Goal: Find specific page/section

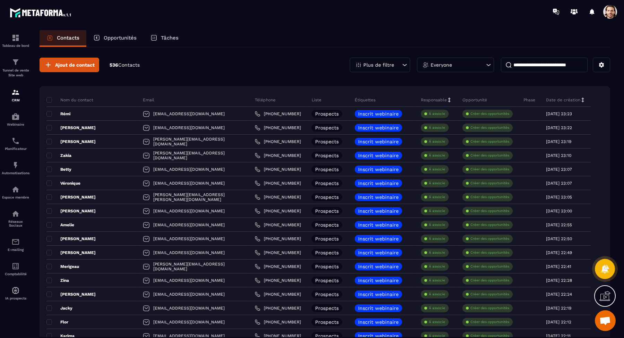
click at [552, 65] on input at bounding box center [544, 65] width 87 height 15
type input "*********"
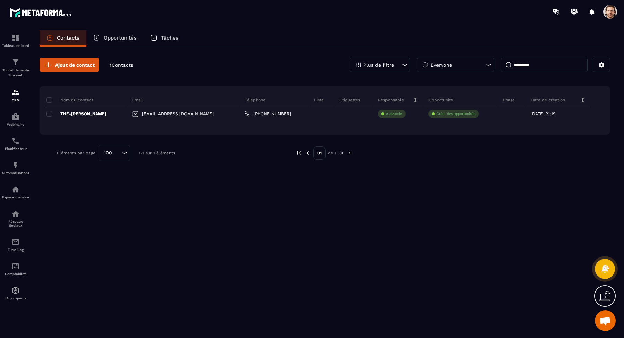
click at [394, 62] on p "Plus de filtre" at bounding box center [378, 64] width 31 height 5
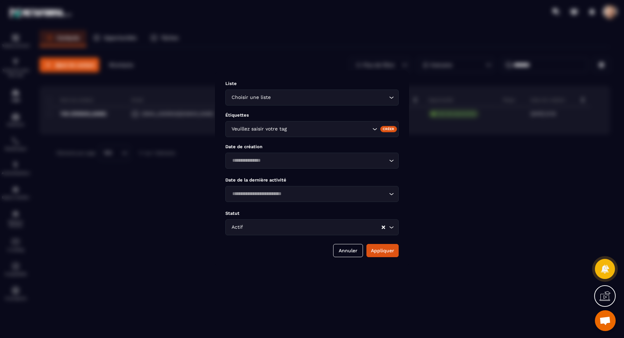
click at [339, 230] on input "Search for option" at bounding box center [313, 227] width 137 height 8
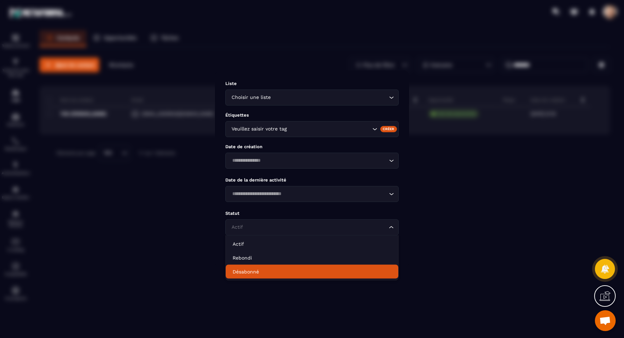
click at [299, 271] on p "Désabonné" at bounding box center [312, 271] width 159 height 7
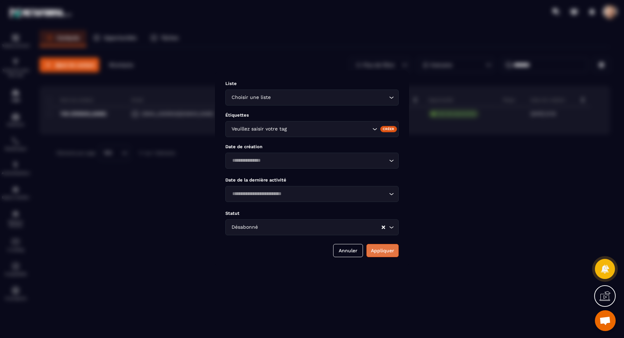
click at [373, 253] on button "Appliquer" at bounding box center [383, 250] width 32 height 13
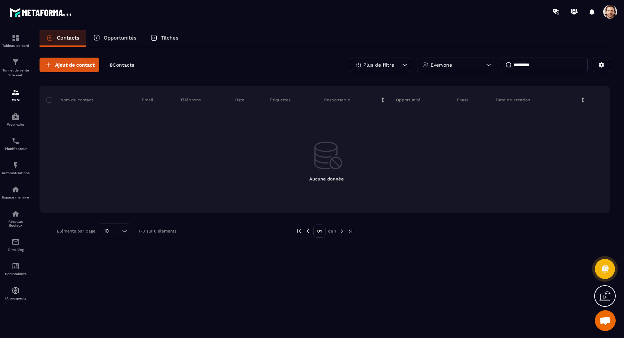
click at [377, 65] on p "Plus de filtre" at bounding box center [378, 64] width 31 height 5
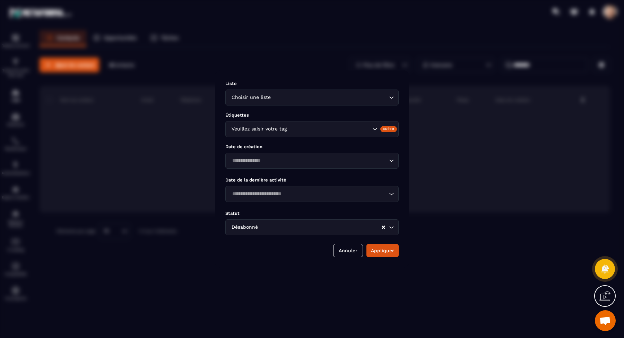
click at [314, 224] on input "Search for option" at bounding box center [320, 227] width 122 height 8
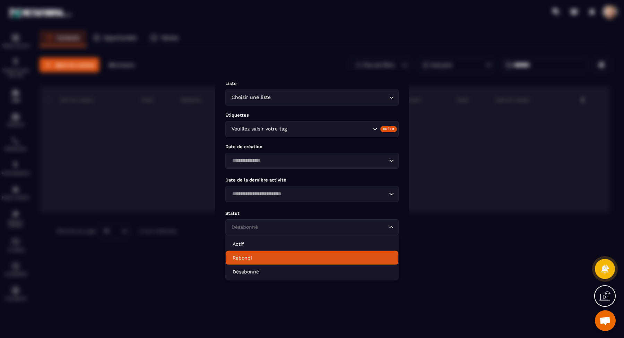
click at [289, 256] on p "Rebondi" at bounding box center [312, 257] width 159 height 7
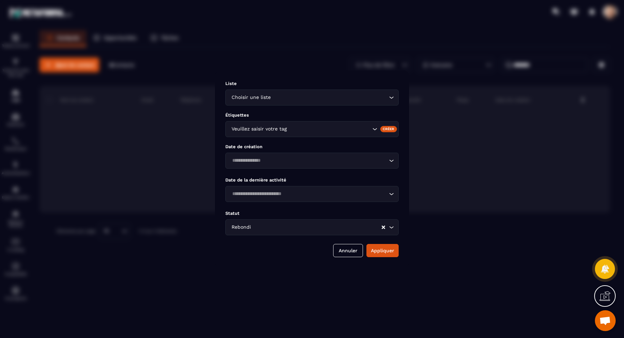
click at [382, 258] on div "Liste Choisir une liste Loading... Étiquettes Veuillez saisir votre tag Créer D…" at bounding box center [312, 168] width 194 height 197
click at [387, 251] on button "Appliquer" at bounding box center [383, 250] width 32 height 13
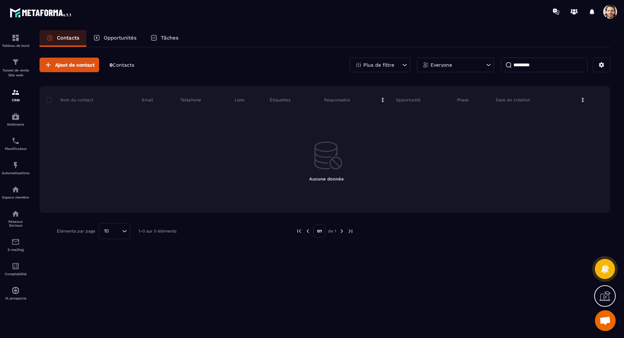
click at [373, 67] on p "Plus de filtre" at bounding box center [378, 64] width 31 height 5
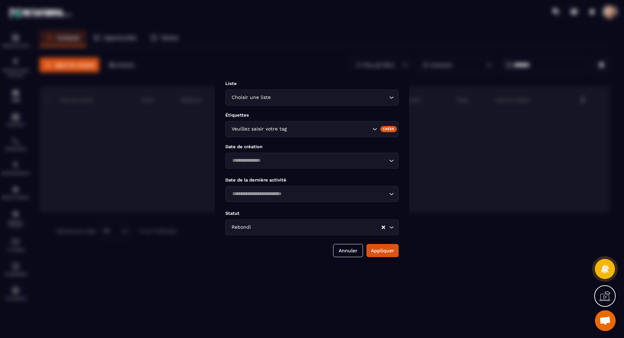
click at [314, 228] on input "Search for option" at bounding box center [316, 227] width 129 height 8
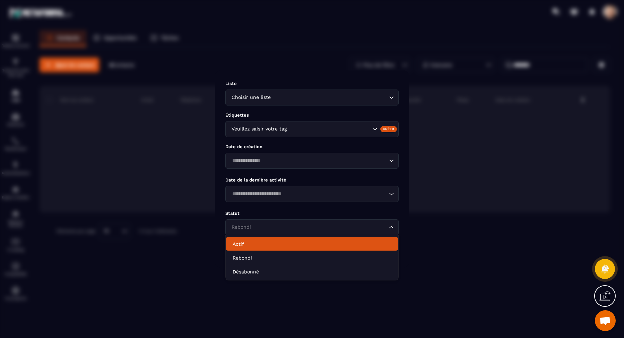
click at [273, 247] on p "Actif" at bounding box center [312, 243] width 159 height 7
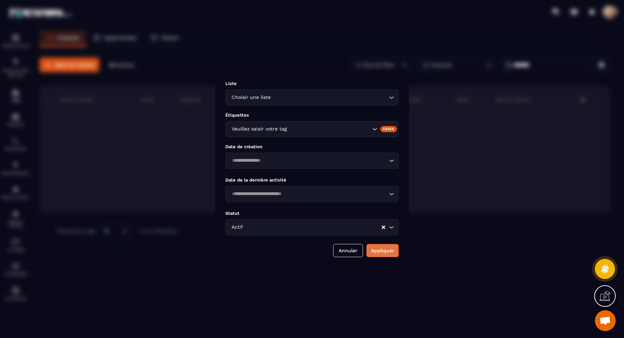
click at [379, 253] on button "Appliquer" at bounding box center [383, 250] width 32 height 13
